Goal: Information Seeking & Learning: Learn about a topic

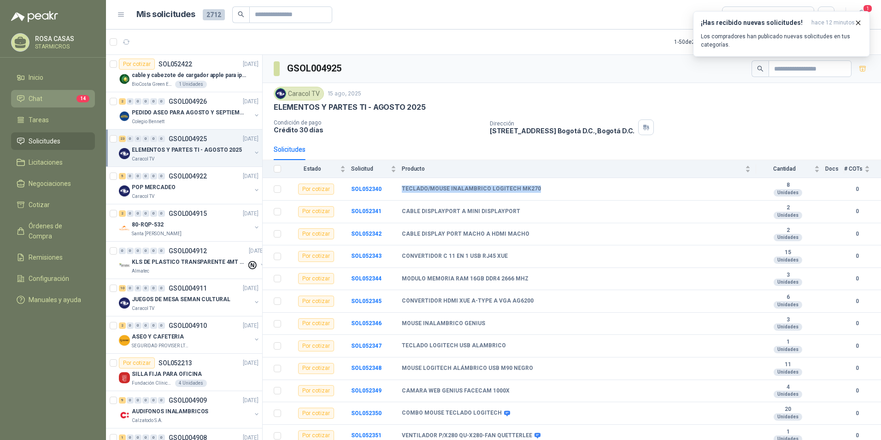
click at [53, 101] on li "Chat 14" at bounding box center [53, 99] width 73 height 10
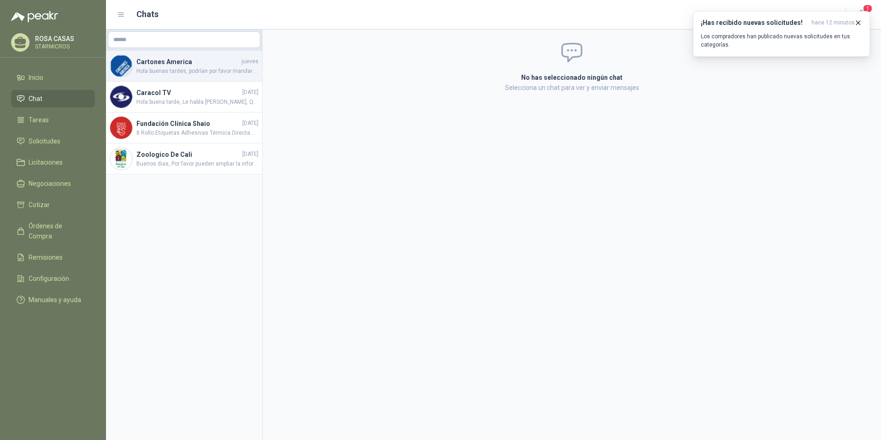
click at [176, 65] on h4 "Cartones America" at bounding box center [187, 62] width 103 height 10
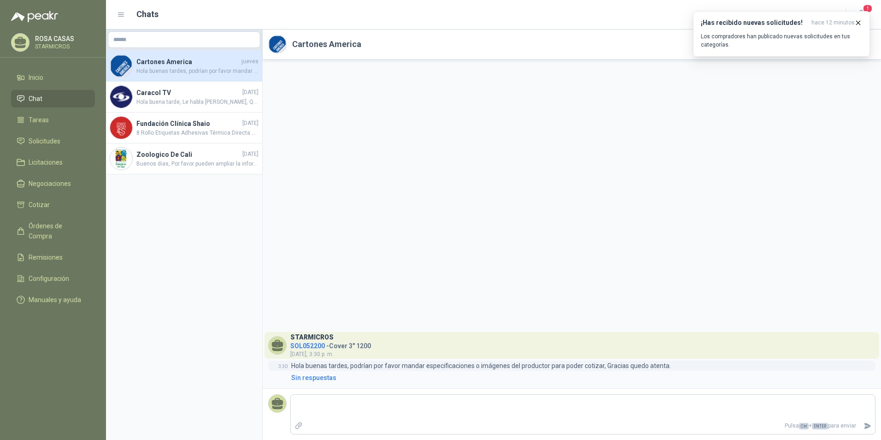
click at [560, 363] on p "Hola buenas tardes, podrían por favor mandar especificaciones o imágenes del pr…" at bounding box center [481, 365] width 380 height 10
click at [194, 94] on h4 "Caracol TV" at bounding box center [188, 93] width 104 height 10
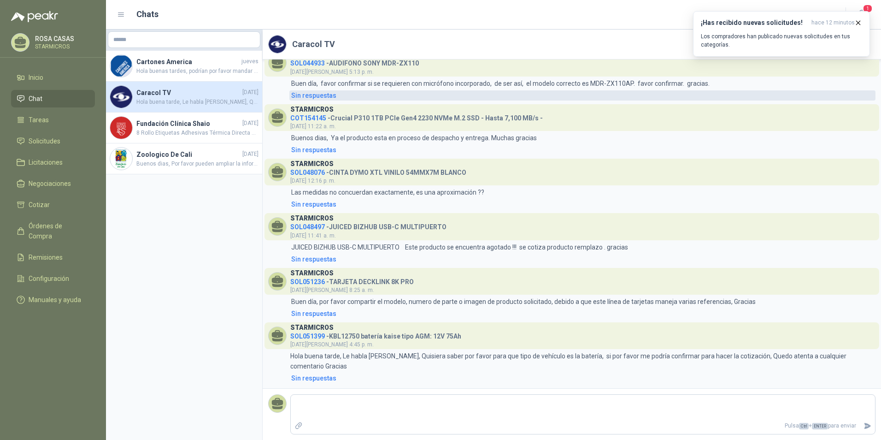
scroll to position [484, 0]
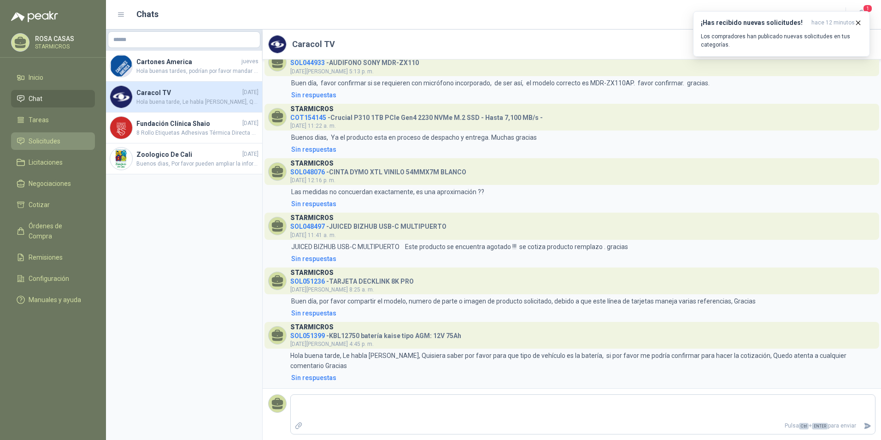
click at [44, 137] on span "Solicitudes" at bounding box center [45, 141] width 32 height 10
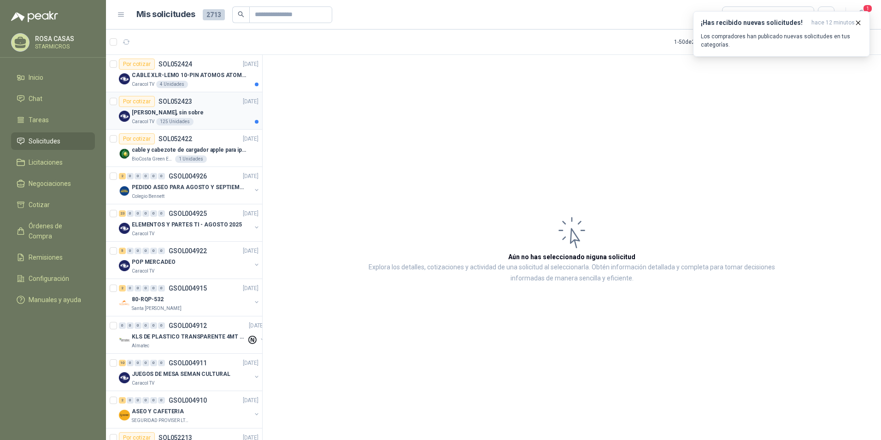
click at [216, 107] on div "[PERSON_NAME], sin sobre" at bounding box center [195, 112] width 127 height 11
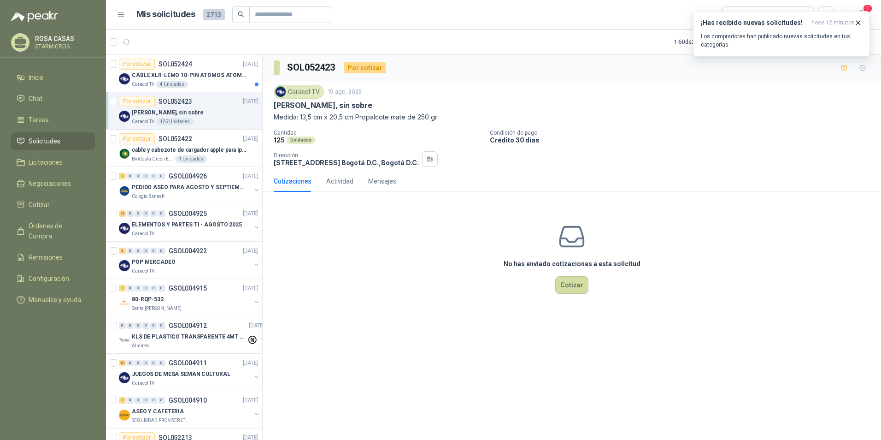
drag, startPoint x: 381, startPoint y: 100, endPoint x: 373, endPoint y: 102, distance: 8.1
click at [373, 102] on div "[PERSON_NAME], sin sobre" at bounding box center [572, 105] width 596 height 10
drag, startPoint x: 373, startPoint y: 102, endPoint x: 343, endPoint y: 104, distance: 30.5
click at [343, 104] on p "[PERSON_NAME], sin sobre" at bounding box center [323, 105] width 99 height 10
drag, startPoint x: 343, startPoint y: 104, endPoint x: 315, endPoint y: 102, distance: 28.6
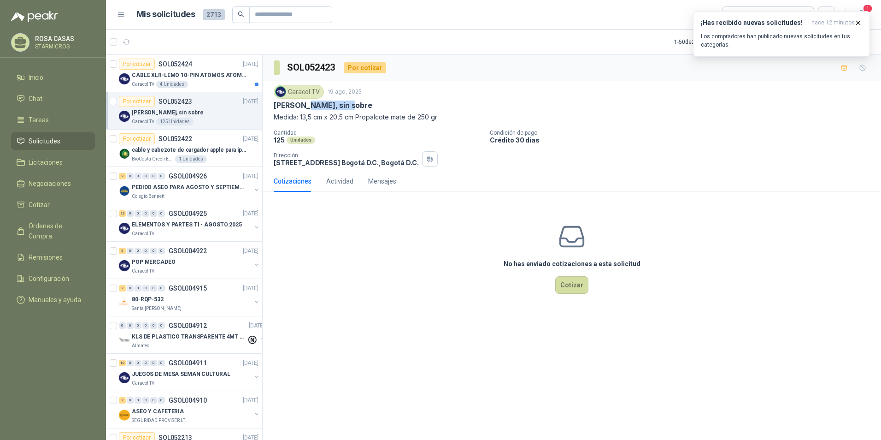
click at [315, 102] on p "[PERSON_NAME], sin sobre" at bounding box center [323, 105] width 99 height 10
copy p "Quinquenios,"
click at [343, 175] on div "Actividad" at bounding box center [339, 181] width 27 height 21
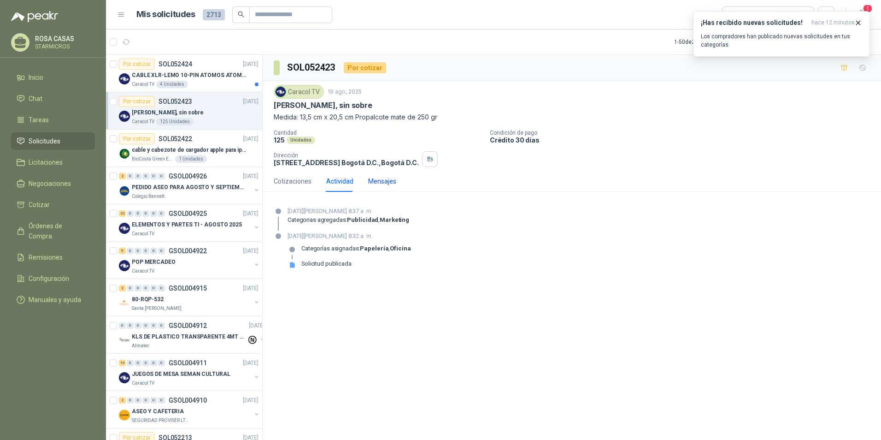
click at [372, 177] on div "Mensajes" at bounding box center [382, 181] width 28 height 10
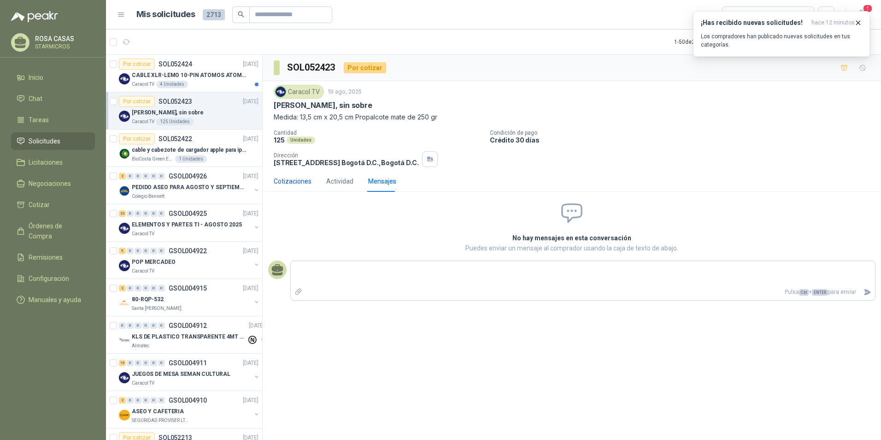
click at [295, 183] on div "Cotizaciones" at bounding box center [293, 181] width 38 height 10
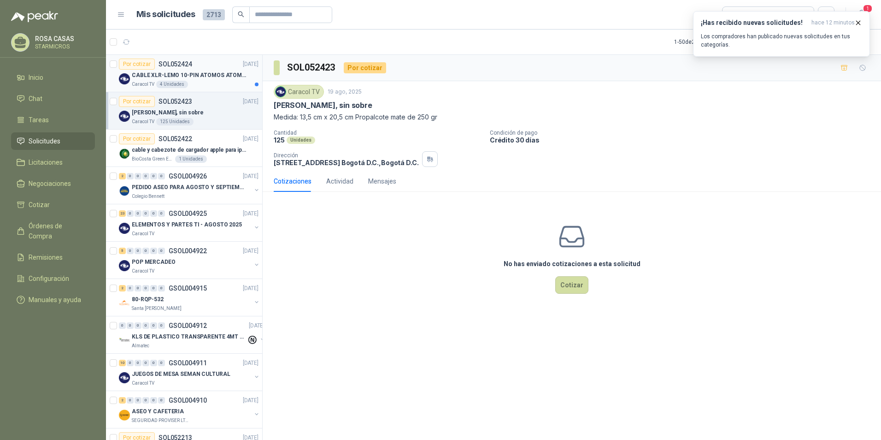
click at [211, 83] on div "Caracol TV 4 Unidades" at bounding box center [195, 84] width 127 height 7
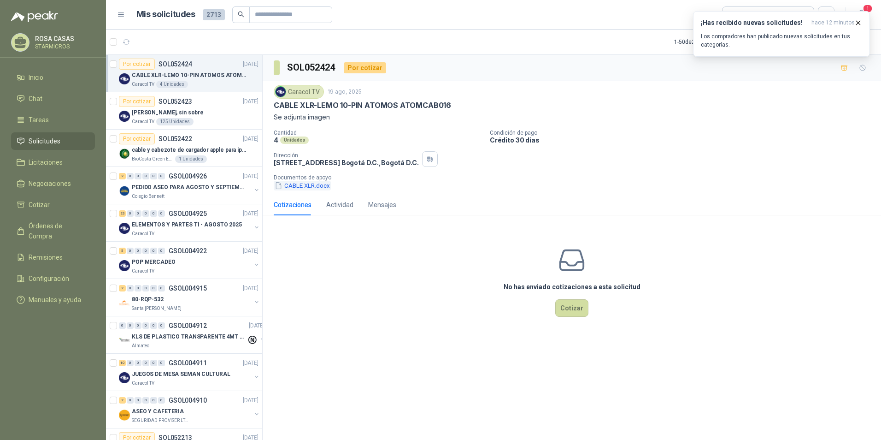
click at [318, 183] on button "CABLE XLR.docx" at bounding box center [302, 186] width 57 height 10
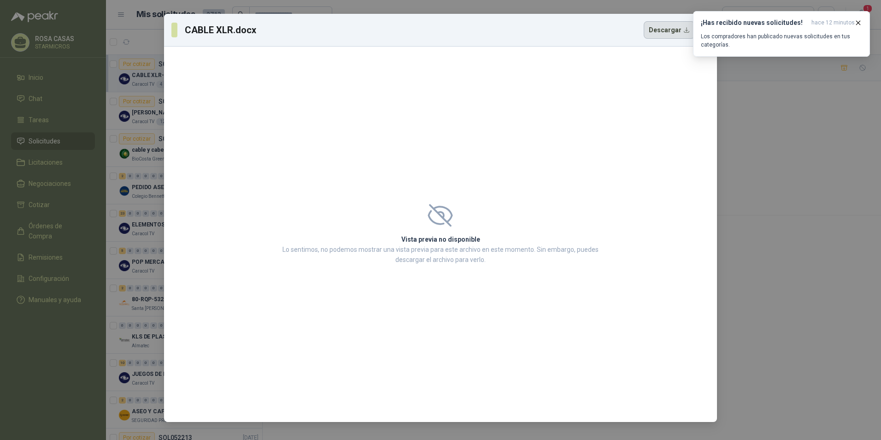
click at [670, 35] on button "Descargar" at bounding box center [669, 30] width 51 height 18
click at [855, 24] on icon "button" at bounding box center [859, 23] width 8 height 8
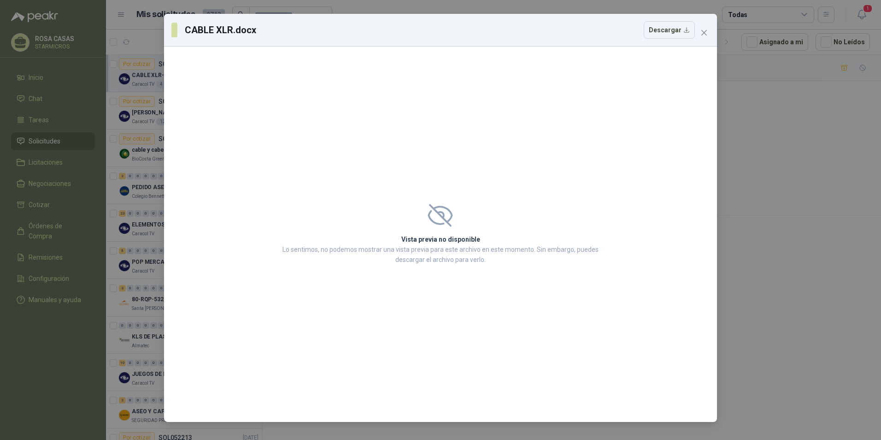
click at [857, 24] on div "CABLE XLR.docx Descargar Vista previa no disponible Lo sentimos, no podemos mos…" at bounding box center [440, 220] width 881 height 440
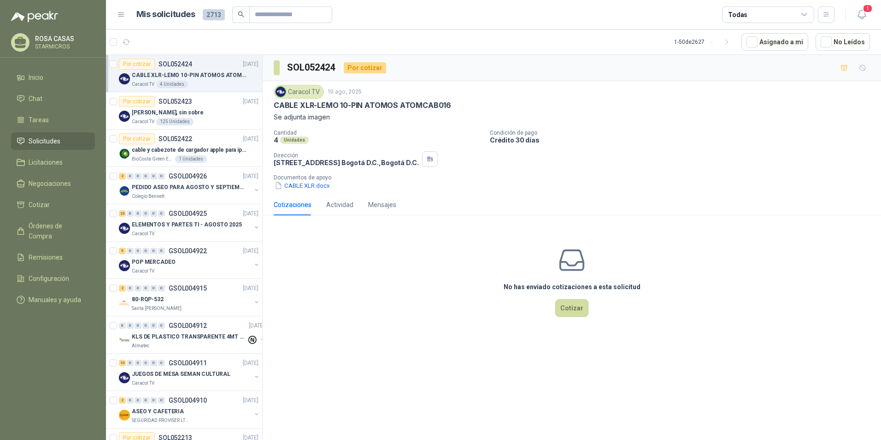
drag, startPoint x: 825, startPoint y: 1, endPoint x: 850, endPoint y: 142, distance: 143.4
click at [881, 177] on html "[PERSON_NAME] STARMICROS Inicio Chat Tareas Solicitudes Licitaciones Negociacio…" at bounding box center [440, 220] width 881 height 440
click at [311, 186] on button "CABLE XLR.docx" at bounding box center [302, 186] width 57 height 10
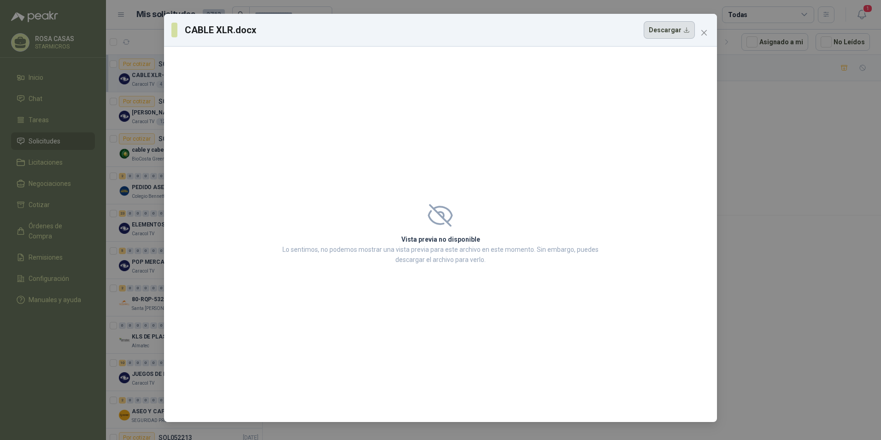
click at [680, 30] on button "Descargar" at bounding box center [669, 30] width 51 height 18
click at [683, 32] on button "Descargar" at bounding box center [669, 30] width 51 height 18
click at [661, 33] on button "Descargar" at bounding box center [669, 30] width 51 height 18
click at [702, 32] on icon "close" at bounding box center [704, 32] width 7 height 7
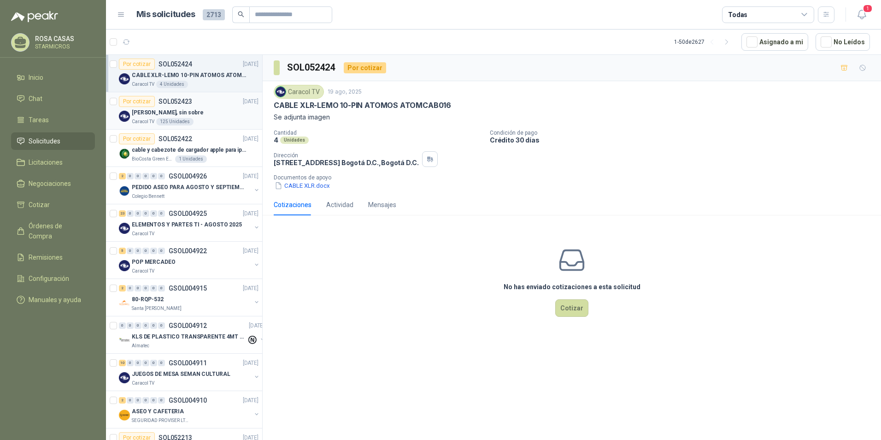
click at [207, 115] on div "[PERSON_NAME], sin sobre" at bounding box center [195, 112] width 127 height 11
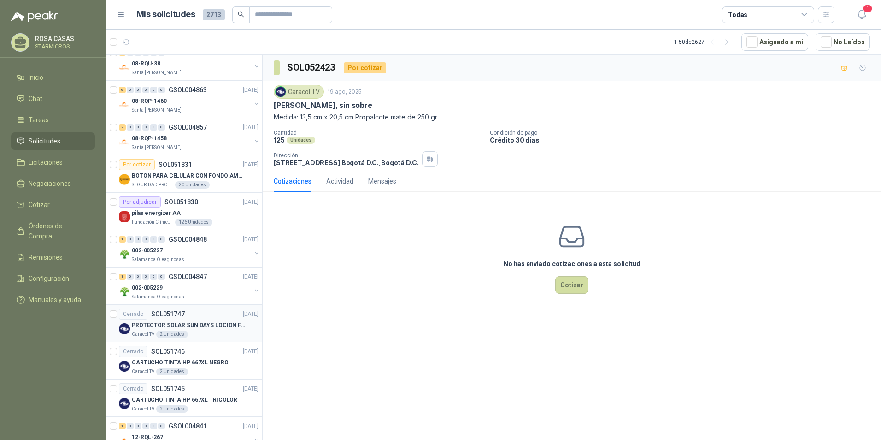
scroll to position [1499, 0]
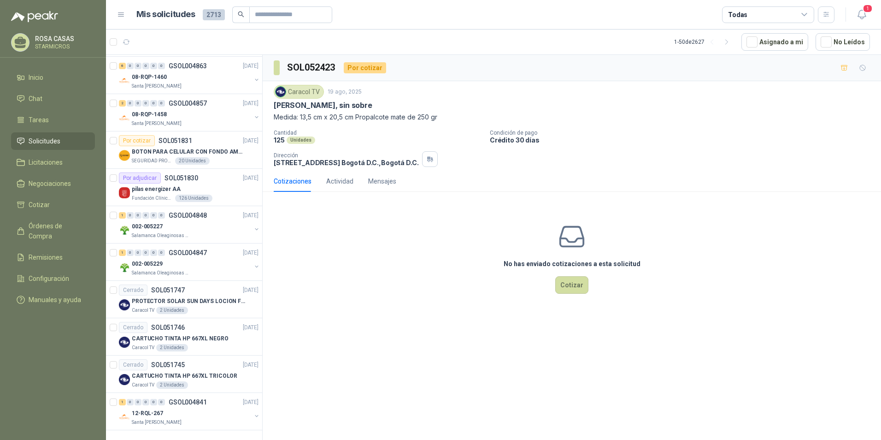
click at [816, 18] on div "Todas" at bounding box center [778, 14] width 112 height 17
click at [812, 15] on div "Todas" at bounding box center [768, 14] width 92 height 17
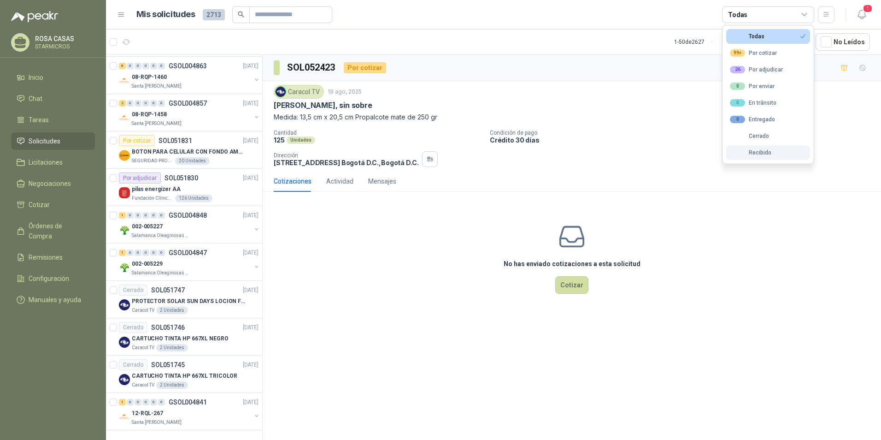
click at [760, 155] on div "Recibido" at bounding box center [750, 152] width 41 height 6
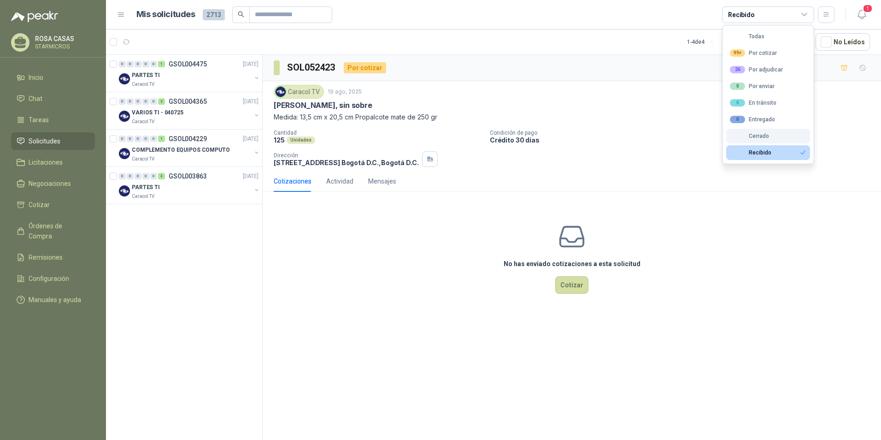
click at [765, 139] on button "Cerrado" at bounding box center [768, 136] width 84 height 15
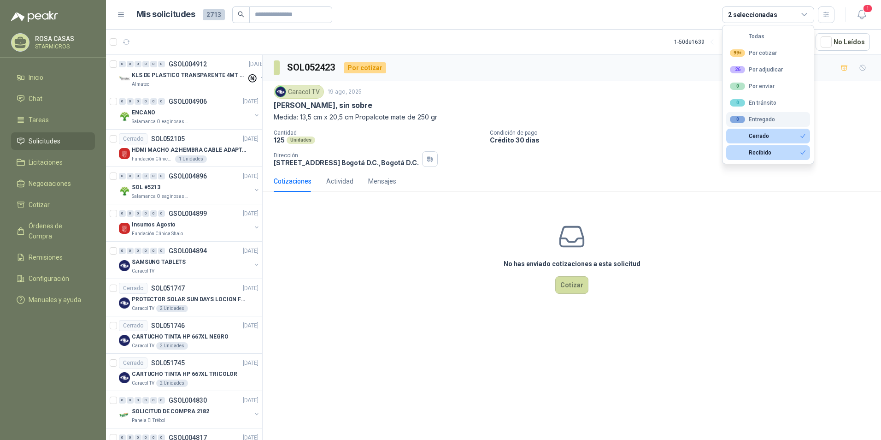
click at [771, 124] on button "0 Entregado" at bounding box center [768, 119] width 84 height 15
click at [773, 138] on button "Cerrado" at bounding box center [768, 136] width 84 height 15
click at [773, 119] on div "0 Entregado" at bounding box center [752, 119] width 45 height 7
click at [771, 146] on button "Recibido" at bounding box center [768, 152] width 84 height 15
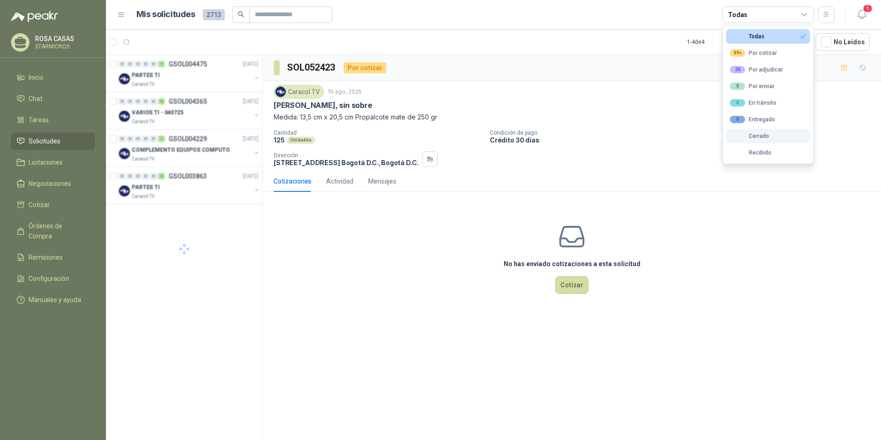
click at [770, 136] on button "Cerrado" at bounding box center [768, 136] width 84 height 15
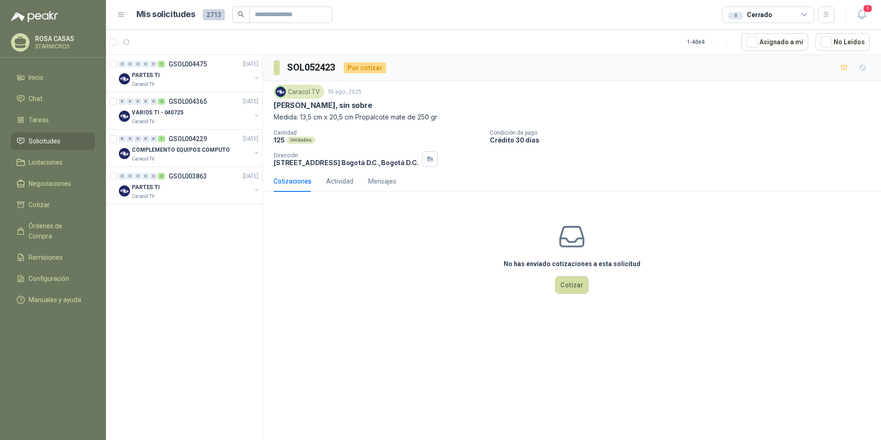
click at [199, 233] on div "0 0 0 0 0 1 GSOL004475 [DATE] PARTES TI Caracol TV 0 0 0 0 0 2 GSOL004365 [DATE…" at bounding box center [184, 249] width 157 height 388
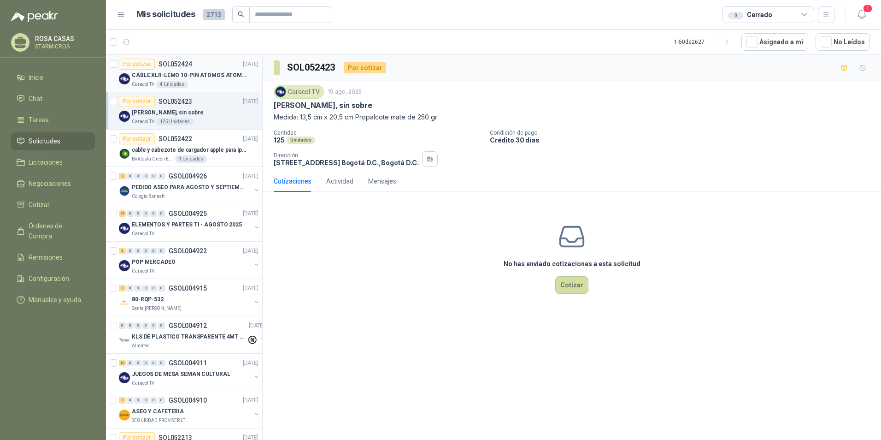
click at [187, 332] on p "KLS DE PLASTICO TRANSPARENTE 4MT CAL 4 Y CINTA TRA" at bounding box center [189, 336] width 115 height 9
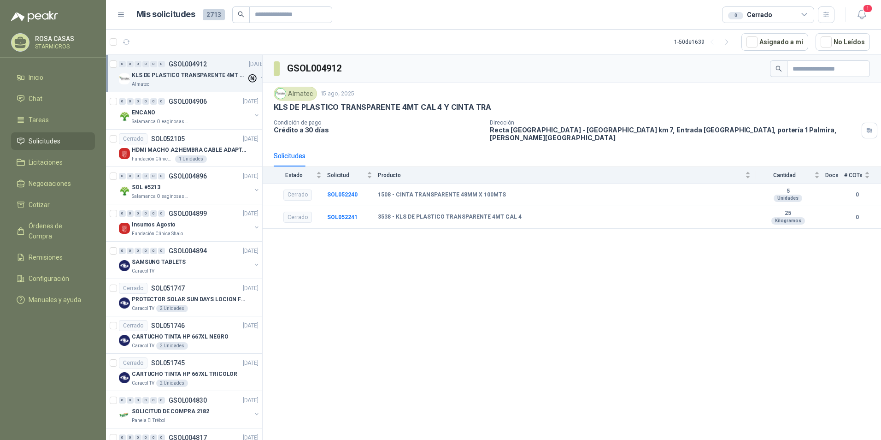
click at [201, 73] on p "KLS DE PLASTICO TRANSPARENTE 4MT CAL 4 Y CINTA TRA" at bounding box center [189, 75] width 115 height 9
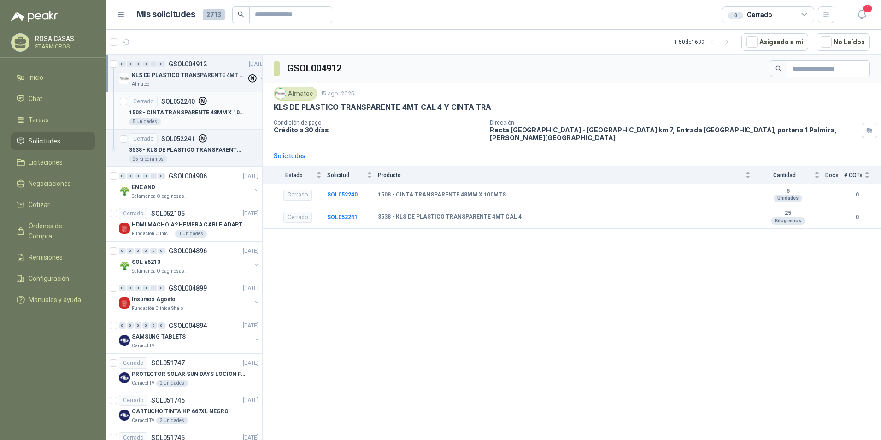
click at [185, 120] on div "5 Unidades" at bounding box center [194, 121] width 130 height 7
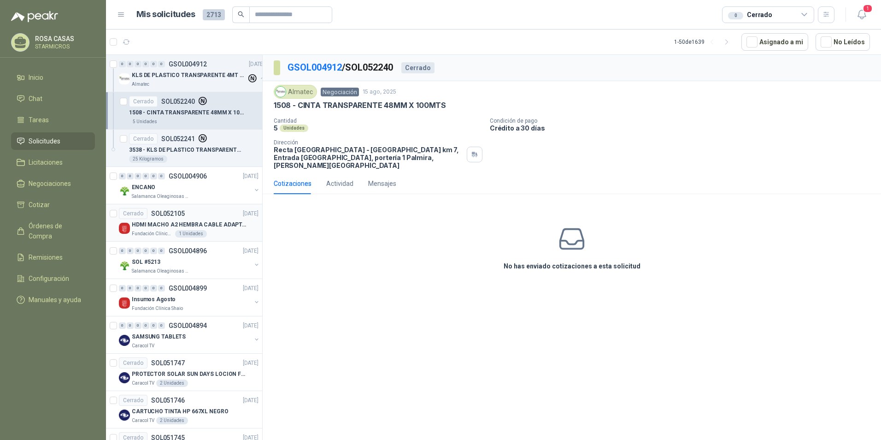
click at [161, 228] on p "HDMI MACHO A2 HEMBRA CABLE ADAPTADOR CONVERTIDOR FOR MONIT" at bounding box center [189, 224] width 115 height 9
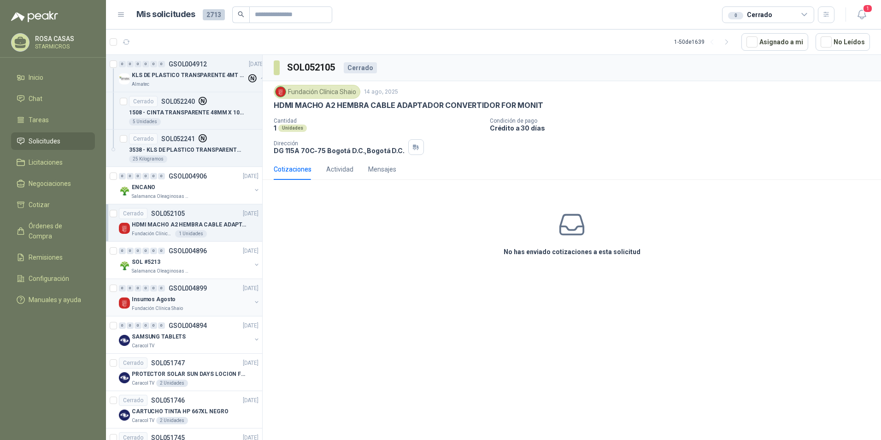
click at [183, 303] on div "Insumos Agosto" at bounding box center [191, 299] width 119 height 11
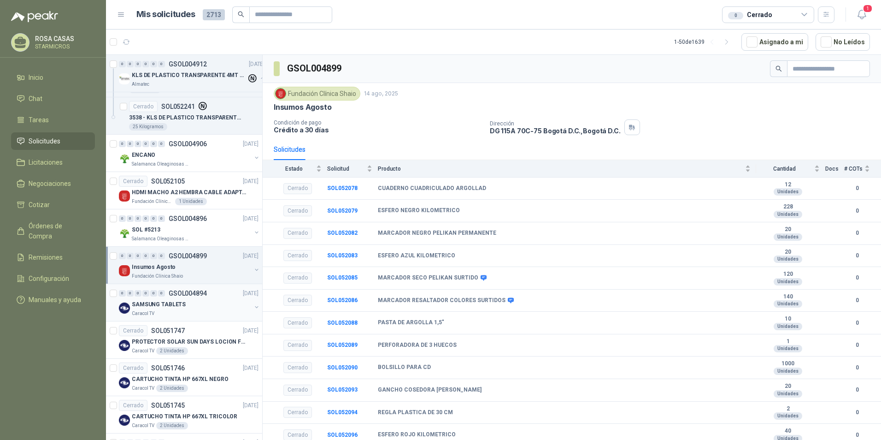
scroll to position [46, 0]
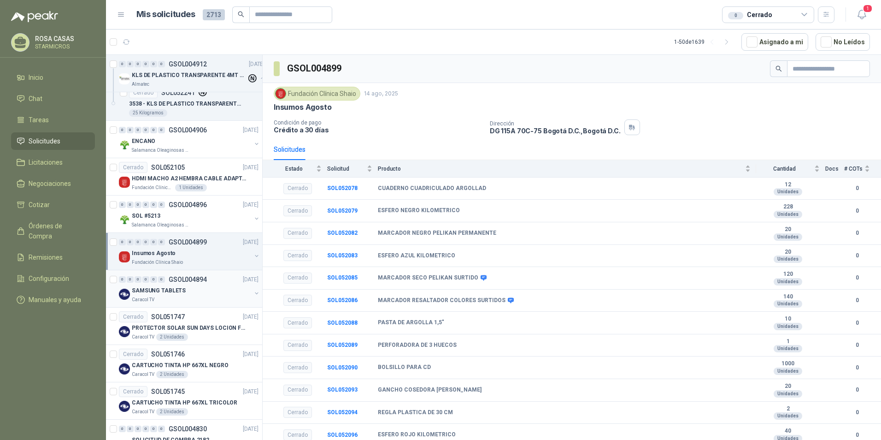
click at [194, 294] on div "SAMSUNG TABLETS" at bounding box center [191, 290] width 119 height 11
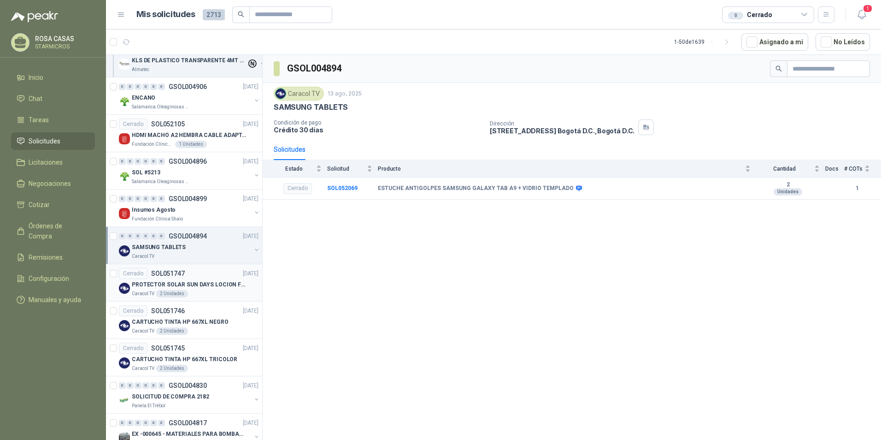
scroll to position [138, 0]
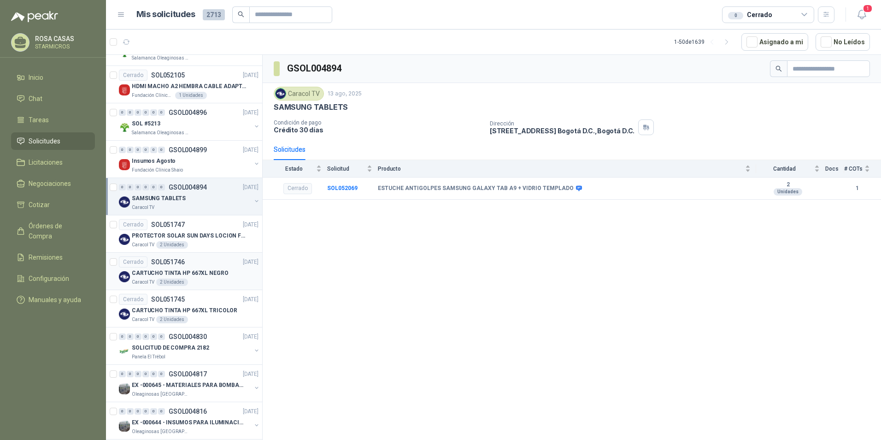
click at [201, 282] on div "Caracol TV 2 Unidades" at bounding box center [195, 281] width 127 height 7
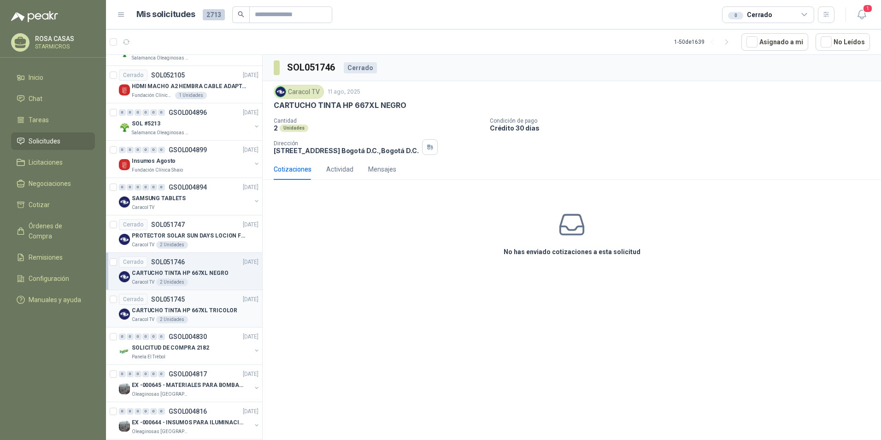
click at [210, 312] on p "CARTUCHO TINTA HP 667XL TRICOLOR" at bounding box center [185, 310] width 106 height 9
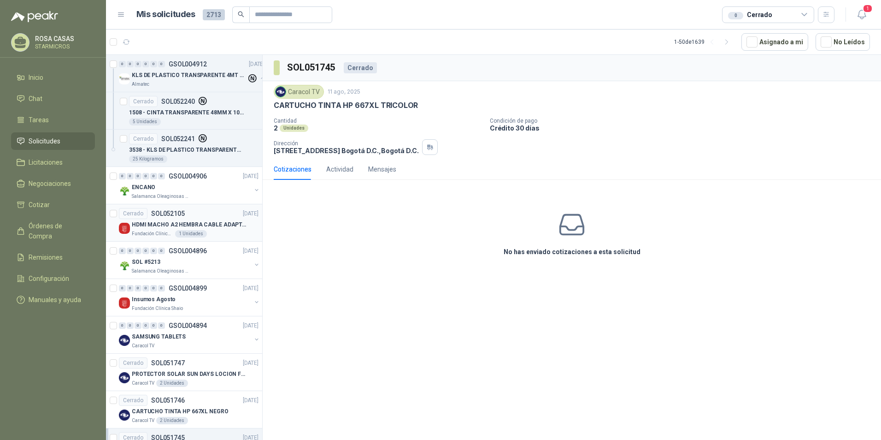
click at [160, 228] on p "HDMI MACHO A2 HEMBRA CABLE ADAPTADOR CONVERTIDOR FOR MONIT" at bounding box center [189, 224] width 115 height 9
click at [795, 12] on div "0 Cerrado" at bounding box center [768, 14] width 92 height 17
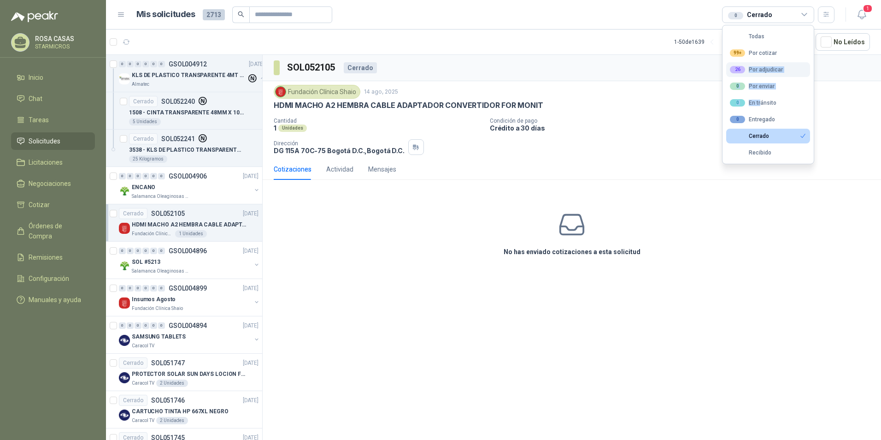
drag, startPoint x: 760, startPoint y: 101, endPoint x: 760, endPoint y: 63, distance: 38.3
click at [760, 63] on ul "Todas 99+ Por cotizar 26 Por adjudicar 0 Por enviar 0 En tránsito 0 Entregado C…" at bounding box center [768, 94] width 91 height 138
click at [760, 63] on button "26 Por adjudicar" at bounding box center [768, 69] width 84 height 15
click at [756, 68] on div "26 Por adjudicar" at bounding box center [756, 69] width 53 height 7
click at [782, 138] on button "Cerrado" at bounding box center [768, 136] width 84 height 15
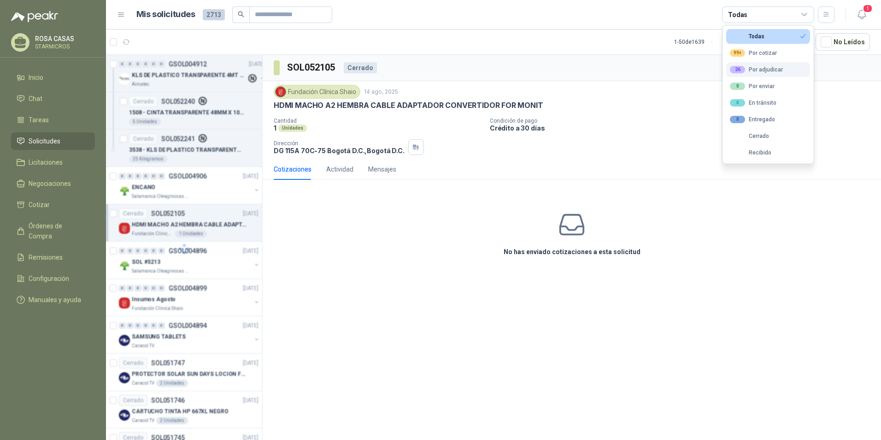
click at [779, 69] on div "26 Por adjudicar" at bounding box center [756, 69] width 53 height 7
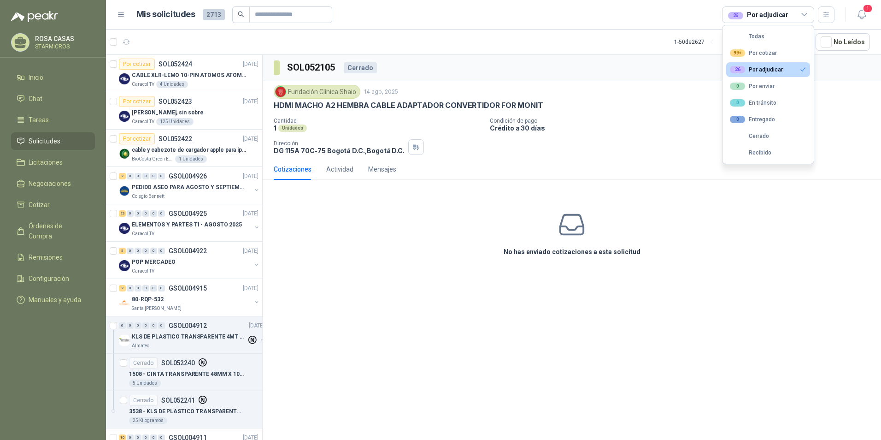
click at [718, 206] on div "No has enviado cotizaciones a esta solicitud" at bounding box center [572, 233] width 619 height 93
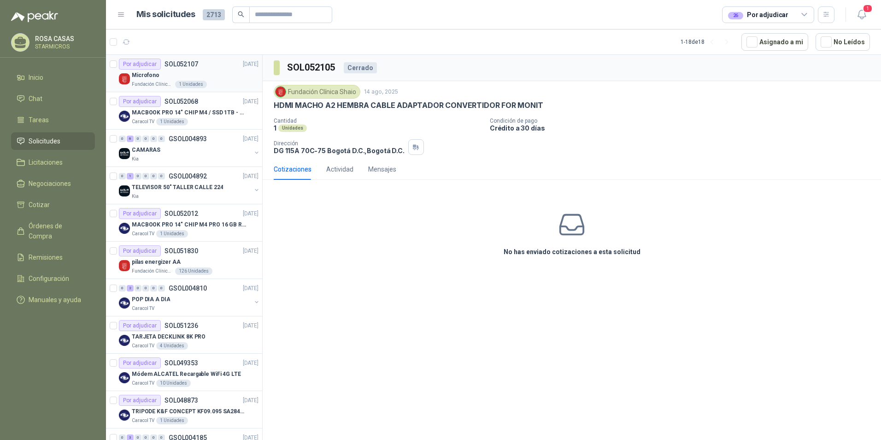
click at [218, 77] on div "Microfono" at bounding box center [195, 75] width 127 height 11
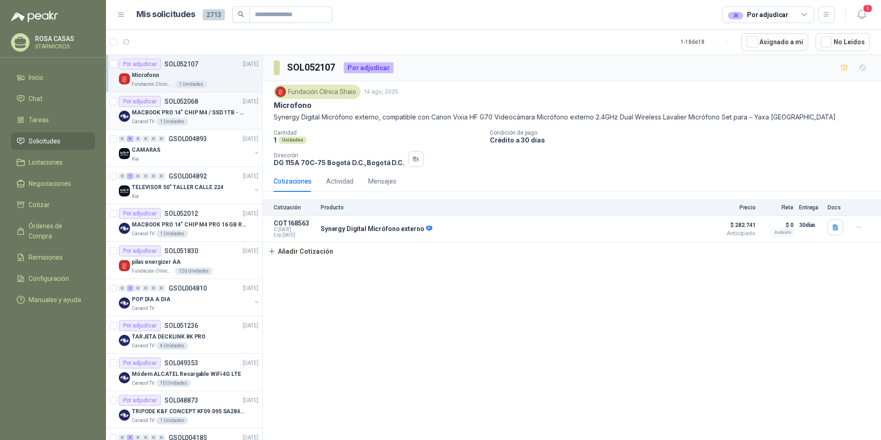
click at [205, 112] on p "MACBOOK PRO 14" CHIP M4 / SSD 1TB - 24 GB RAM" at bounding box center [189, 112] width 115 height 9
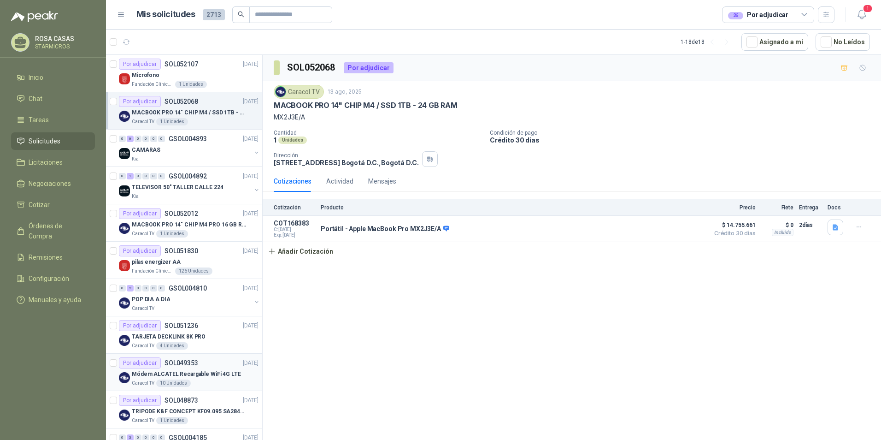
scroll to position [297, 0]
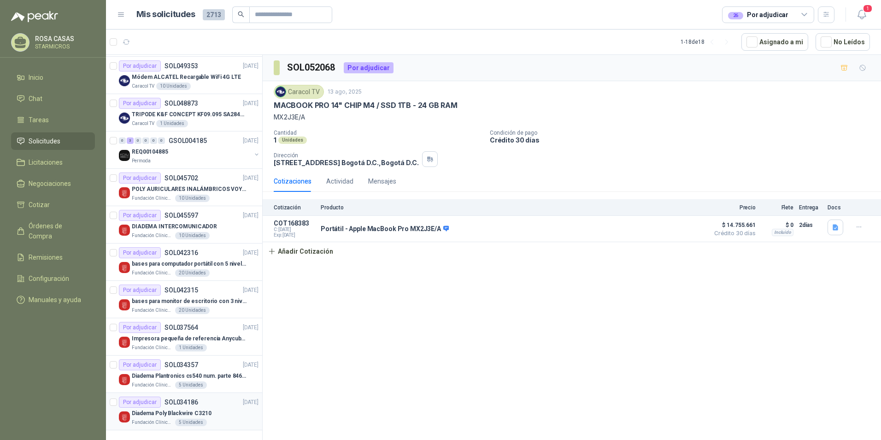
click at [184, 411] on p "Diadema Poly Blackwire C3210" at bounding box center [172, 413] width 80 height 9
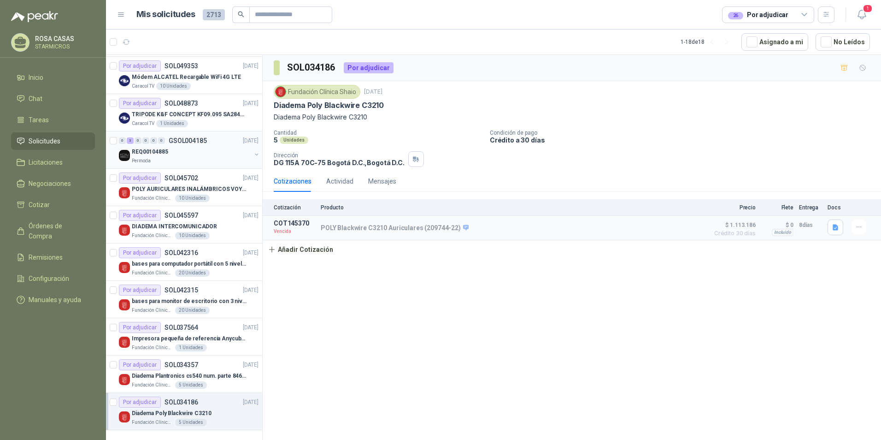
scroll to position [205, 0]
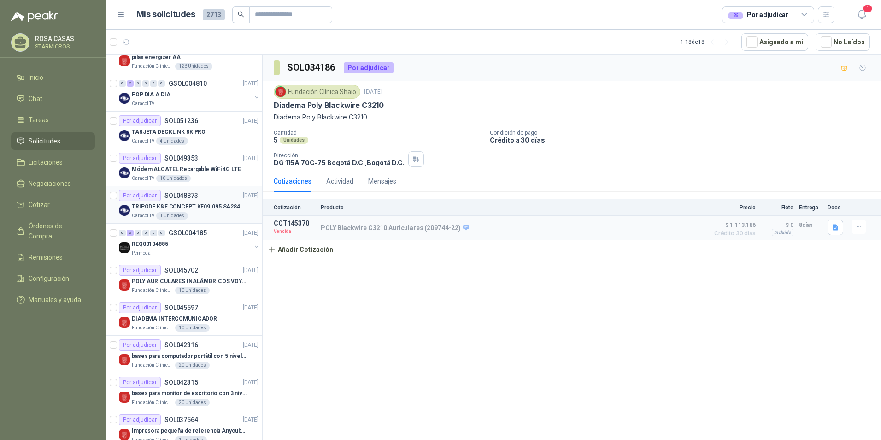
click at [215, 212] on div "TRIPODE K&F CONCEPT KF09.095 SA284C1" at bounding box center [195, 206] width 127 height 11
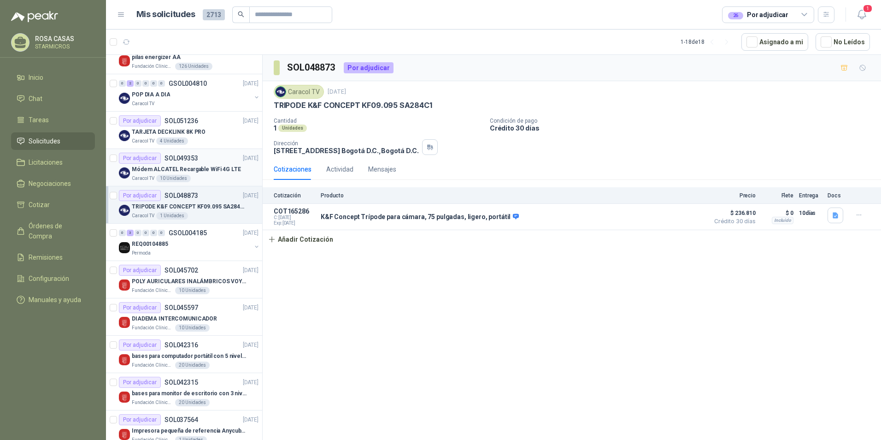
click at [224, 159] on div "Por adjudicar SOL049353 [DATE]" at bounding box center [189, 158] width 140 height 11
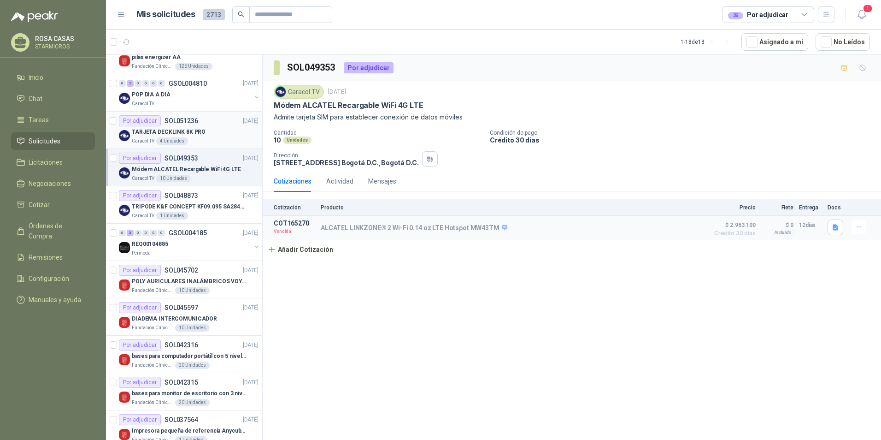
click at [192, 139] on div "Caracol TV 4 Unidades" at bounding box center [195, 140] width 127 height 7
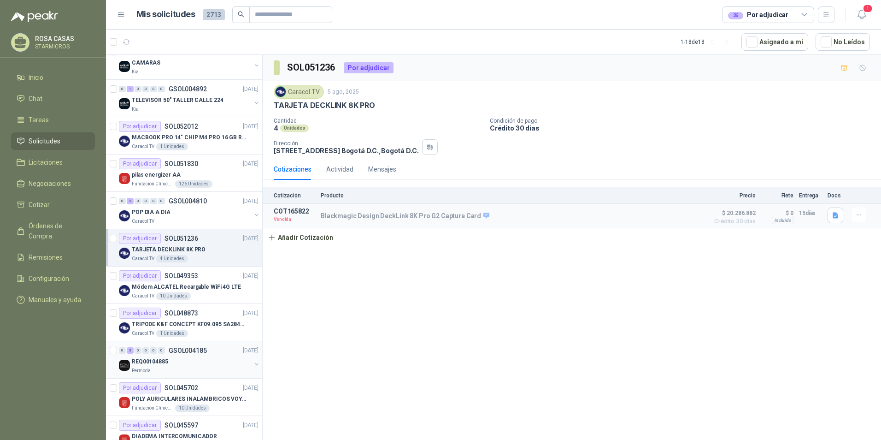
scroll to position [66, 0]
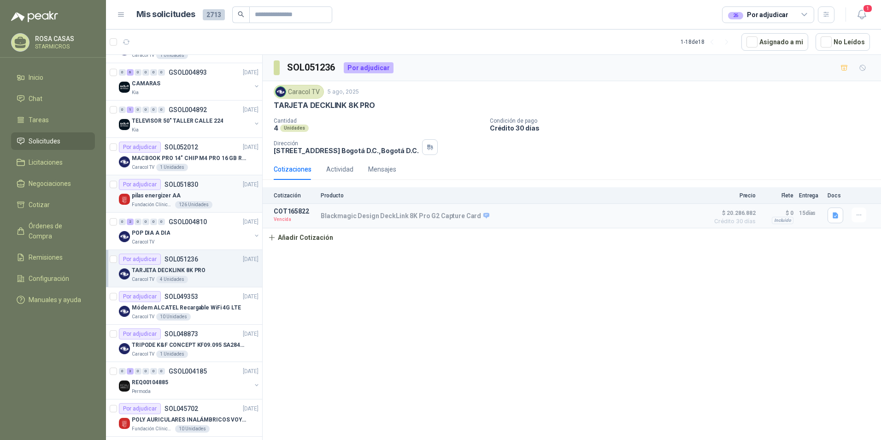
click at [208, 197] on div "pilas energizer AA" at bounding box center [195, 195] width 127 height 11
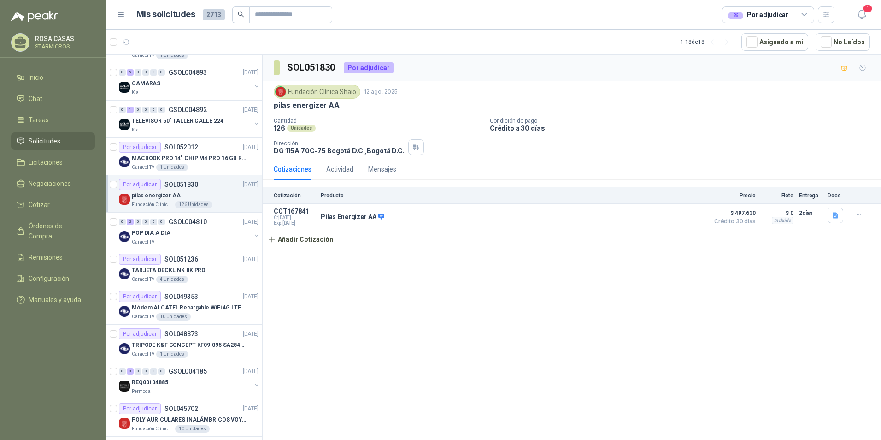
scroll to position [20, 0]
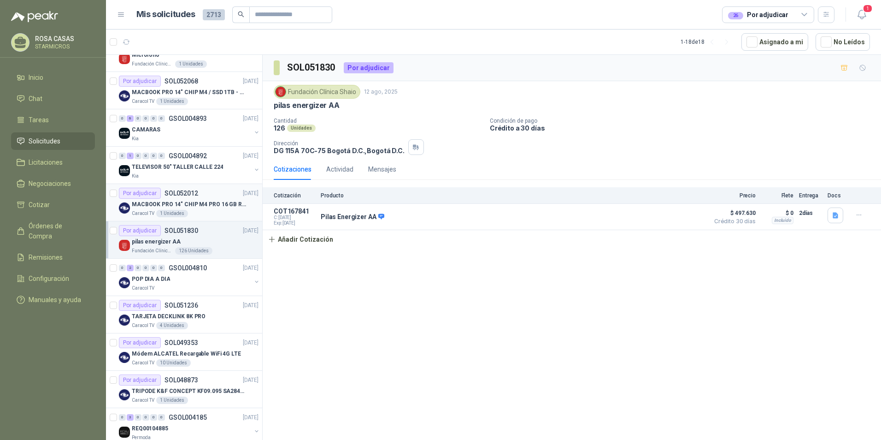
click at [209, 211] on div "Caracol TV 1 Unidades" at bounding box center [195, 213] width 127 height 7
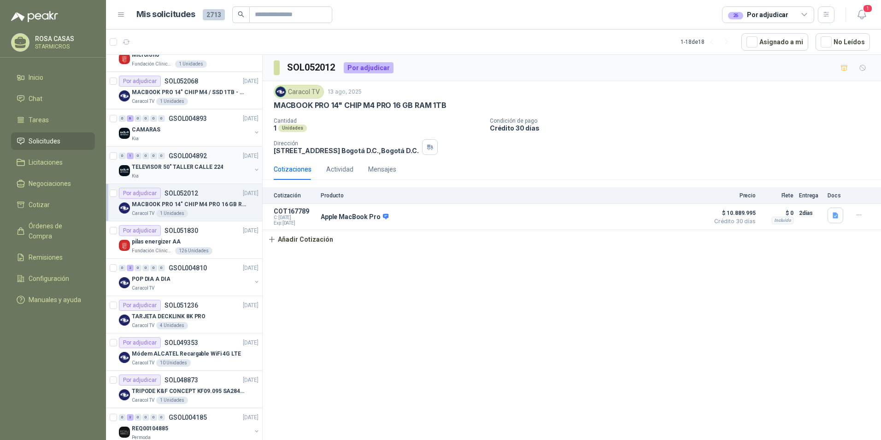
click at [167, 169] on p "TELEVISOR 50" TALLER CALLE 224" at bounding box center [177, 167] width 91 height 9
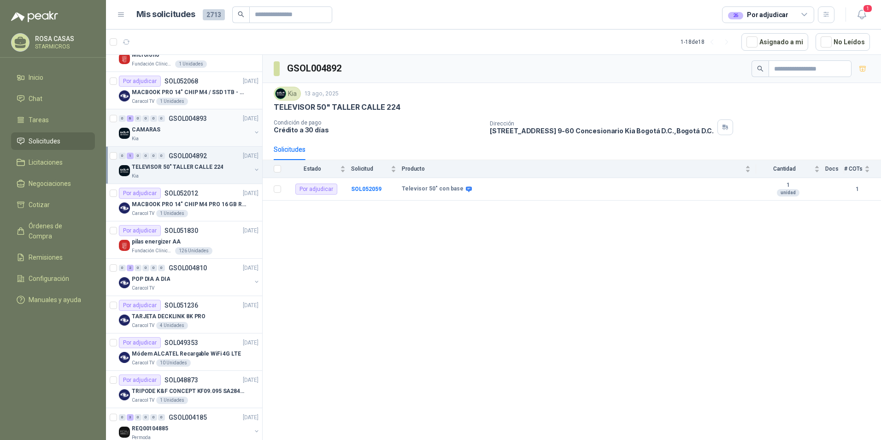
click at [174, 118] on p "GSOL004893" at bounding box center [188, 118] width 38 height 6
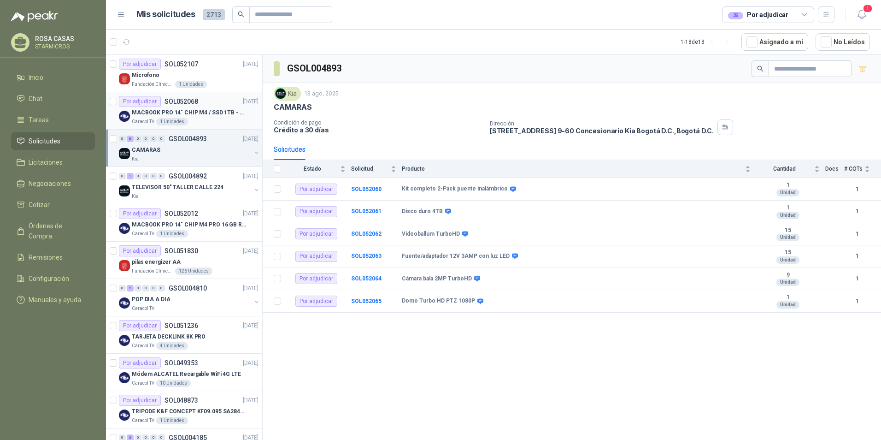
click at [199, 117] on div "MACBOOK PRO 14" CHIP M4 / SSD 1TB - 24 GB RAM" at bounding box center [195, 112] width 127 height 11
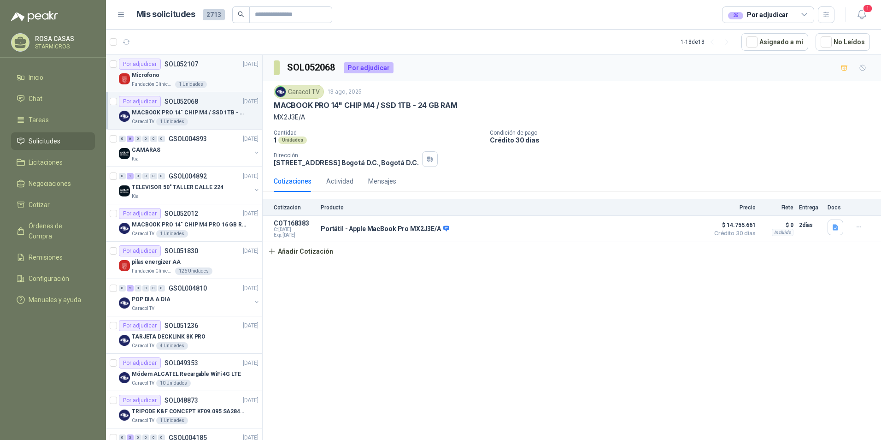
click at [165, 75] on div "Microfono" at bounding box center [195, 75] width 127 height 11
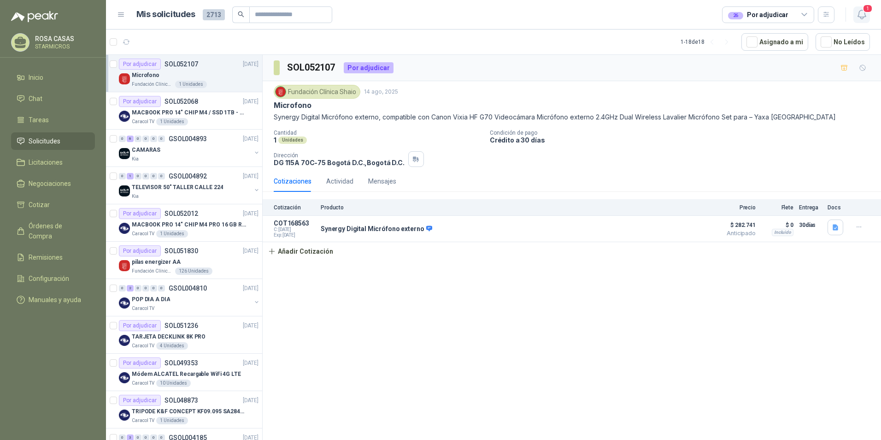
click at [862, 12] on icon "button" at bounding box center [862, 15] width 12 height 12
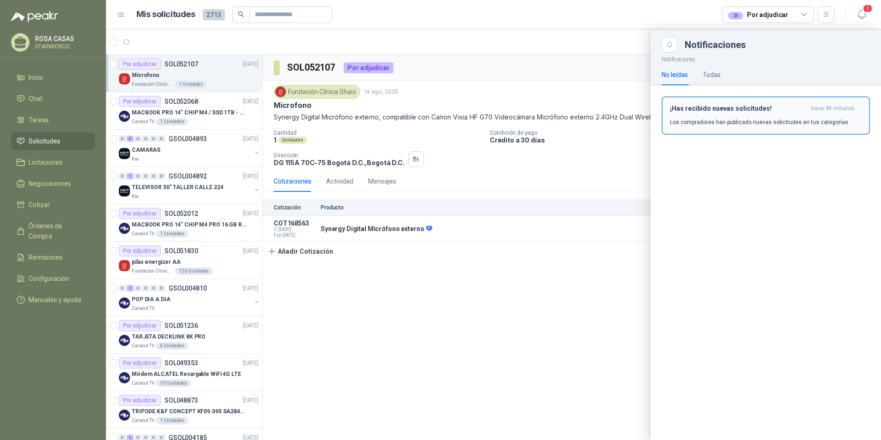
click at [742, 121] on p "Los compradores han publicado nuevas solicitudes en tus categorías." at bounding box center [760, 122] width 180 height 8
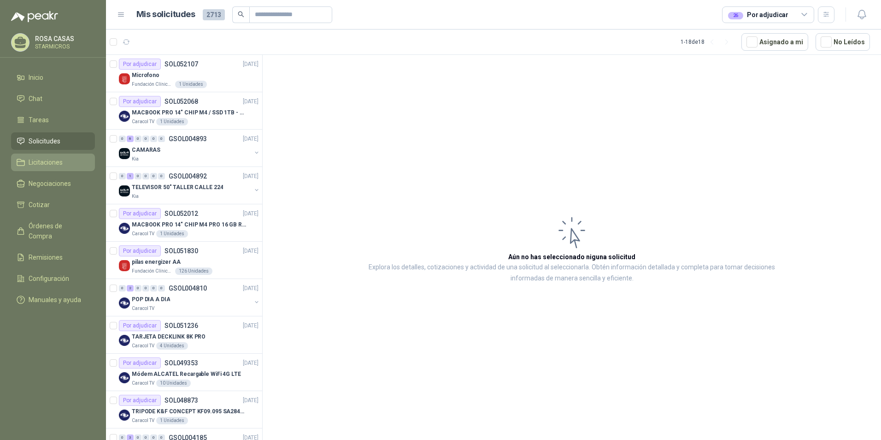
click at [42, 156] on link "Licitaciones" at bounding box center [53, 163] width 84 height 18
click at [46, 136] on span "Solicitudes" at bounding box center [45, 141] width 32 height 10
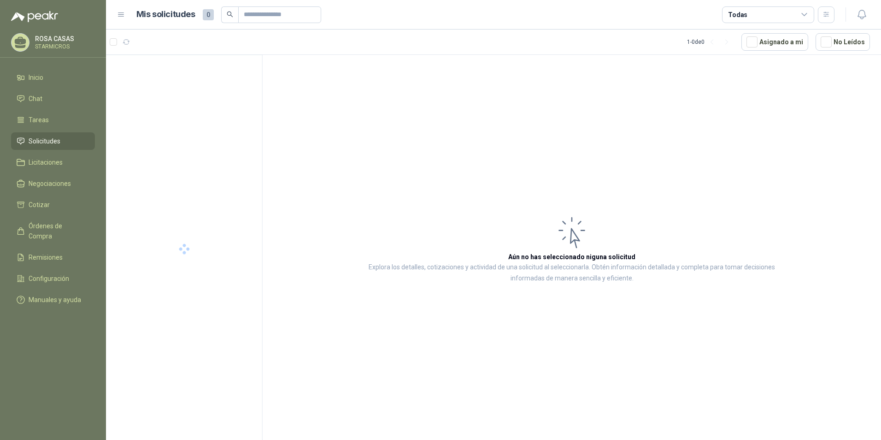
click at [741, 3] on header "Mis solicitudes 0 Todas" at bounding box center [493, 15] width 775 height 30
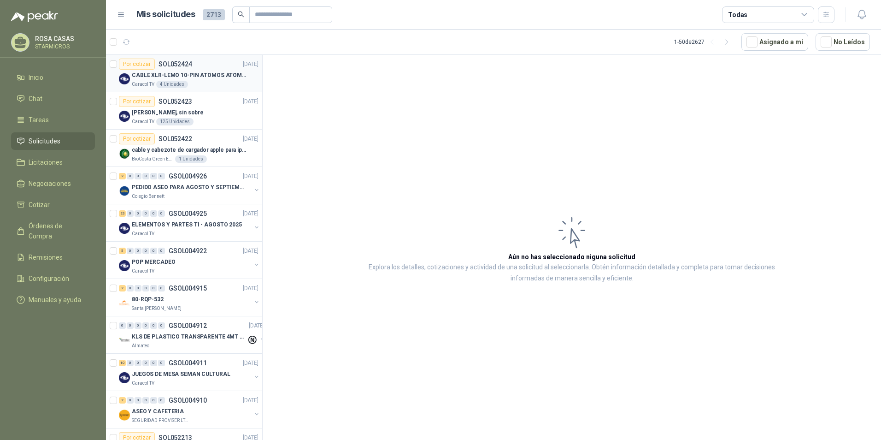
click at [217, 75] on p "CABLE XLR-LEMO 10-PIN ATOMOS ATOMCAB016" at bounding box center [189, 75] width 115 height 9
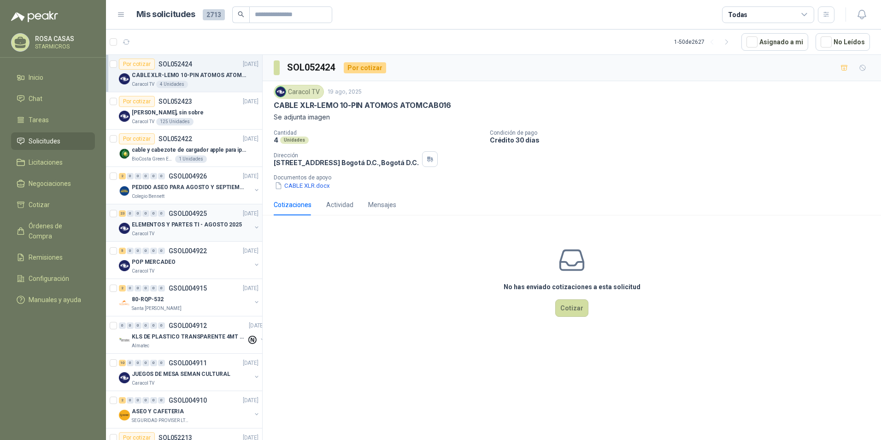
click at [184, 227] on p "ELEMENTOS Y PARTES TI - AGOSTO 2025" at bounding box center [187, 224] width 110 height 9
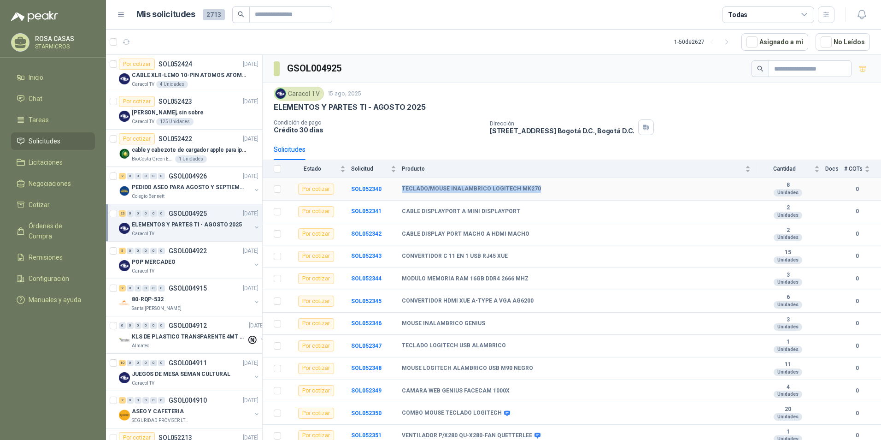
drag, startPoint x: 401, startPoint y: 189, endPoint x: 535, endPoint y: 183, distance: 133.4
click at [535, 183] on tr "Por cotizar SOL052340 TECLADO/MOUSE INALAMBRICO LOGITECH MK270 8 Unidades 0" at bounding box center [572, 189] width 619 height 23
copy tr "TECLADO/MOUSE INALAMBRICO LOGITECH MK270"
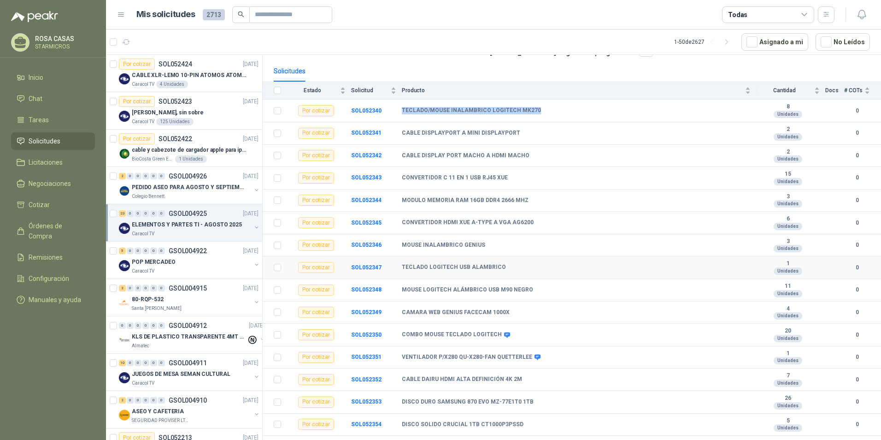
scroll to position [92, 0]
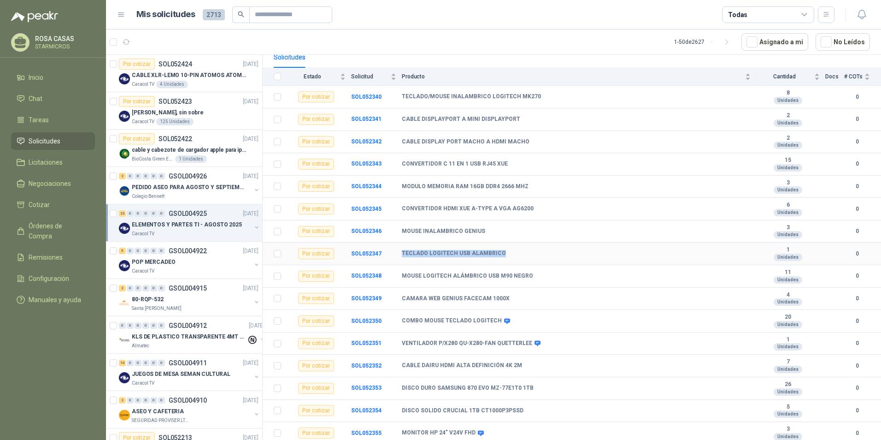
drag, startPoint x: 399, startPoint y: 253, endPoint x: 505, endPoint y: 254, distance: 106.5
click at [505, 254] on tr "Por cotizar SOL052347 TECLADO LOGITECH USB ALAMBRICO 1 Unidades 0" at bounding box center [572, 253] width 619 height 23
copy tr "TECLADO LOGITECH USB ALAMBRICO"
drag, startPoint x: 400, startPoint y: 275, endPoint x: 542, endPoint y: 279, distance: 142.0
click at [542, 279] on tr "Por cotizar SOL052348 MOUSE LOGITECH ALÁMBRICO USB M90 NEGRO 11 Unidades 0" at bounding box center [572, 276] width 619 height 23
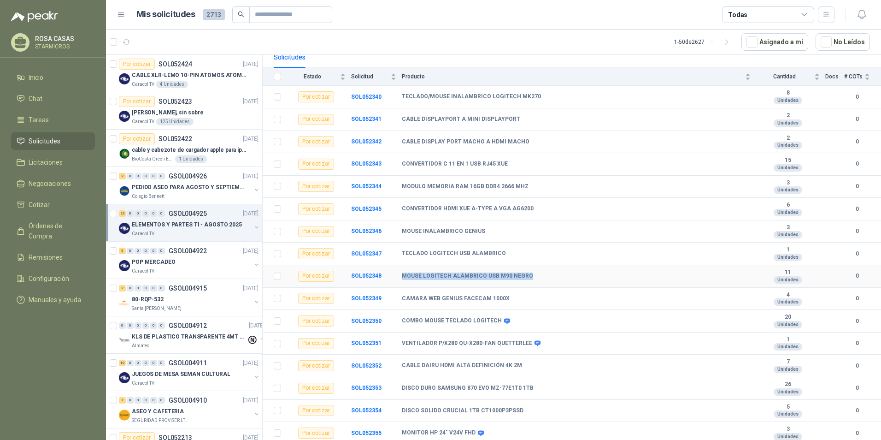
copy tr "MOUSE LOGITECH ALÁMBRICO USB M90 NEGRO"
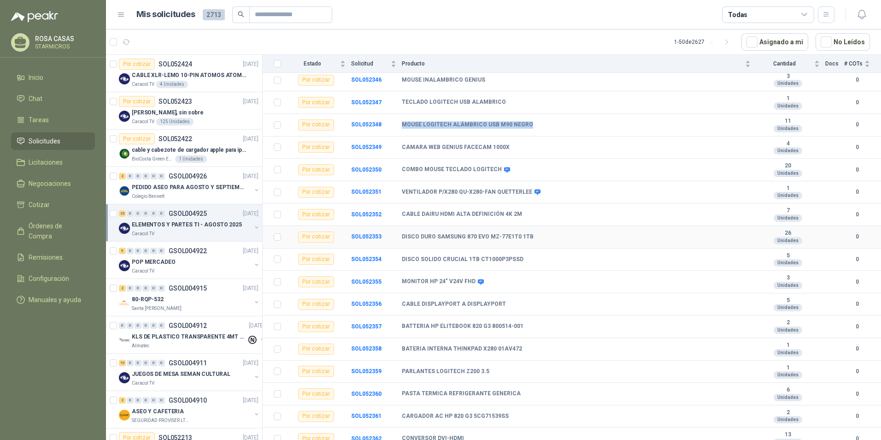
scroll to position [250, 0]
